Goal: Communication & Community: Answer question/provide support

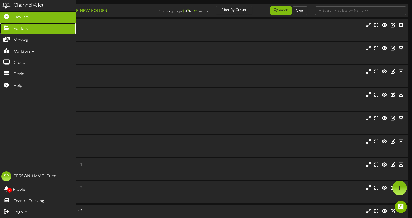
click at [17, 28] on span "Folders" at bounding box center [21, 29] width 14 height 6
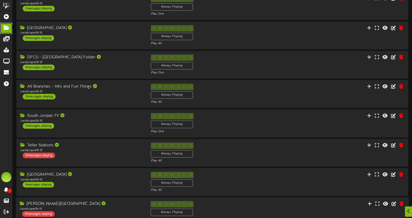
scroll to position [117, 0]
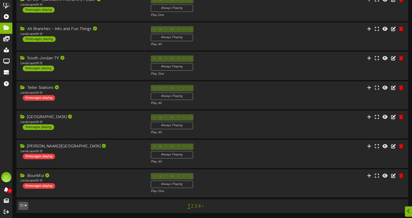
click at [200, 205] on link "4" at bounding box center [199, 207] width 3 height 6
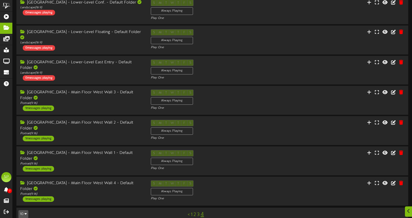
scroll to position [118, 0]
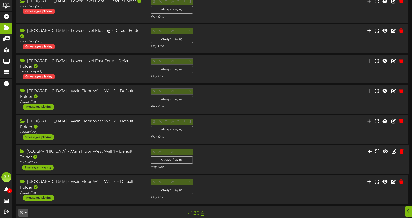
click at [41, 165] on div "1 messages playing" at bounding box center [37, 168] width 31 height 6
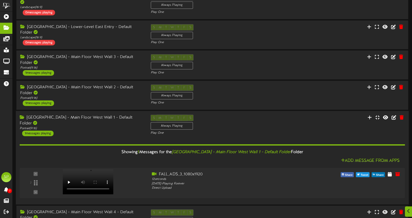
scroll to position [154, 0]
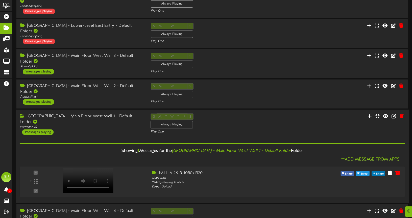
click at [36, 130] on div "1 messages playing" at bounding box center [37, 133] width 31 height 6
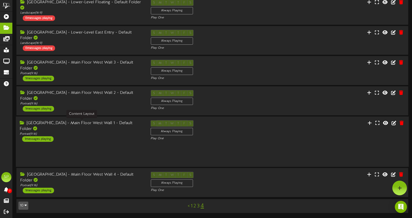
scroll to position [118, 0]
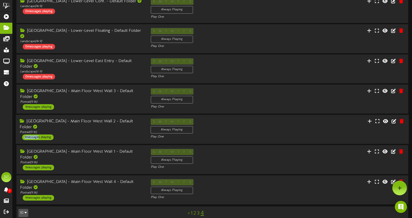
click at [38, 135] on div "1 messages playing" at bounding box center [37, 138] width 31 height 6
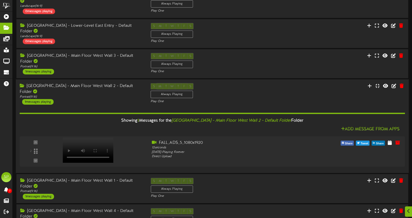
click at [38, 99] on div "1 messages playing" at bounding box center [37, 102] width 31 height 6
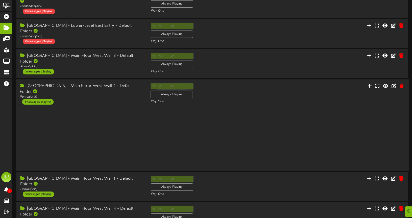
scroll to position [118, 0]
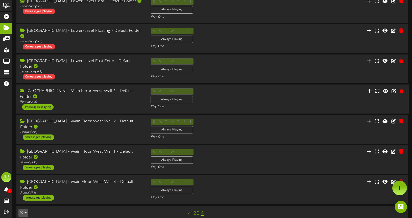
click at [37, 104] on div "1 messages playing" at bounding box center [37, 107] width 31 height 6
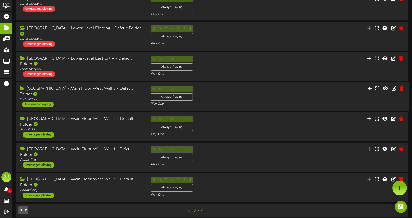
scroll to position [154, 0]
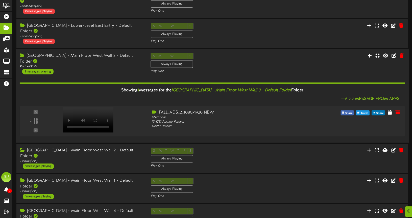
click at [36, 69] on div "1 messages playing" at bounding box center [37, 72] width 31 height 6
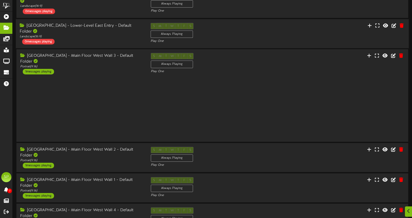
scroll to position [118, 0]
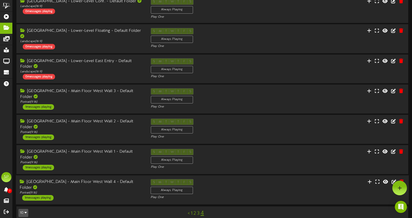
click at [39, 195] on div "1 messages playing" at bounding box center [37, 198] width 31 height 6
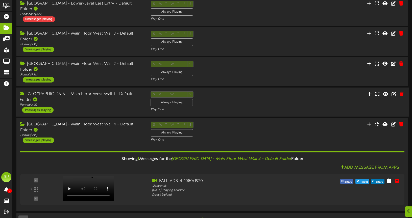
scroll to position [183, 0]
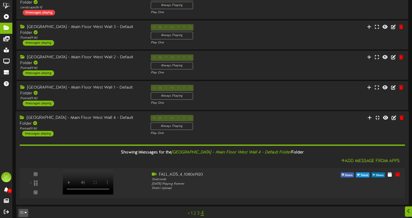
click at [38, 131] on div "1 messages playing" at bounding box center [37, 134] width 31 height 6
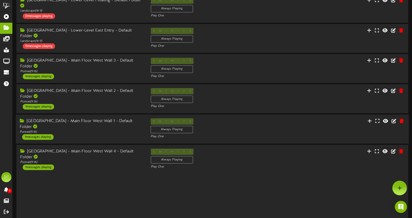
scroll to position [118, 0]
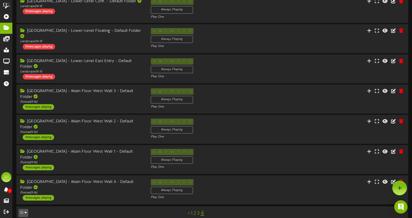
drag, startPoint x: 402, startPoint y: 207, endPoint x: 398, endPoint y: 208, distance: 3.8
click at [402, 207] on img "Open Intercom Messenger" at bounding box center [400, 207] width 7 height 7
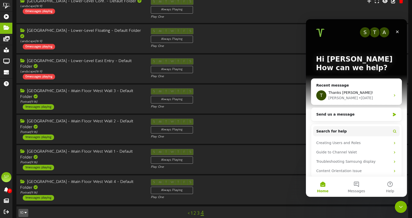
scroll to position [0, 0]
click at [341, 93] on span "Thanks Tyler!" at bounding box center [350, 93] width 45 height 4
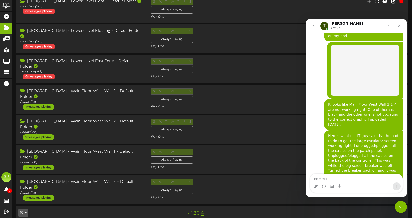
scroll to position [1120, 0]
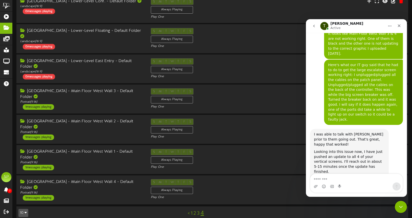
click at [326, 180] on textarea "Message…" at bounding box center [356, 178] width 92 height 9
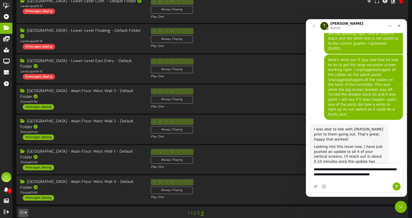
scroll to position [1130, 0]
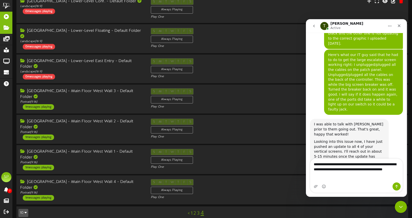
type textarea "**********"
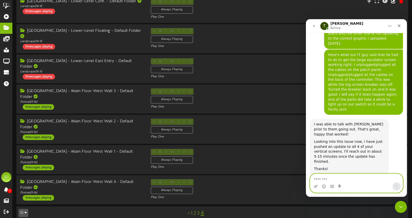
scroll to position [1152, 0]
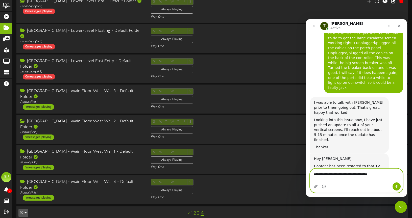
paste textarea "**********"
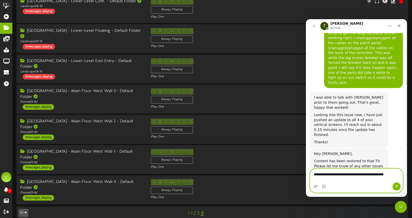
type textarea "**********"
click at [396, 186] on icon "Send a message…" at bounding box center [396, 187] width 4 height 4
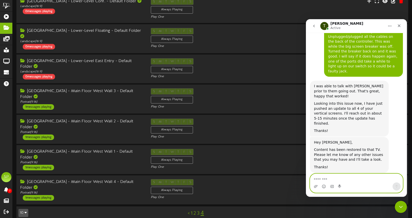
click at [326, 180] on textarea "Message…" at bounding box center [356, 178] width 92 height 9
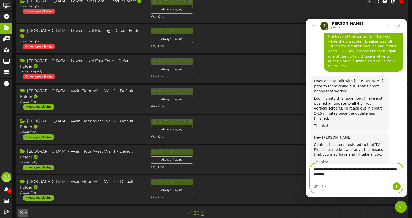
type textarea "**********"
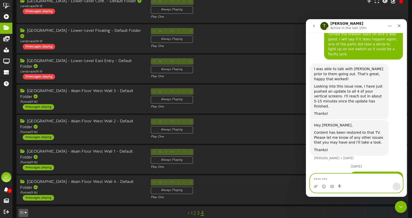
scroll to position [1185, 0]
